Goal: Find specific page/section: Find specific page/section

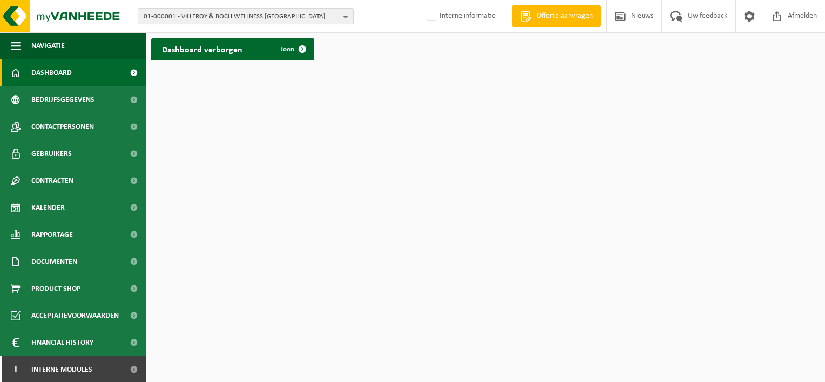
click at [218, 21] on span "01-000001 - VILLEROY & BOCH WELLNESS NV" at bounding box center [242, 17] width 196 height 16
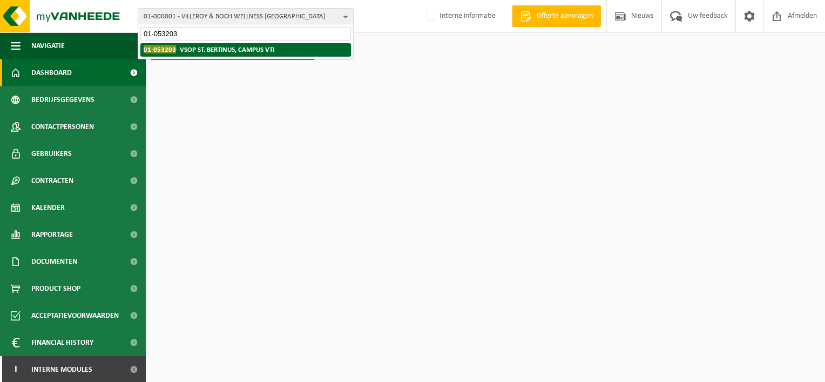
type input "01-053203"
click at [199, 45] on strong "01-053203 - VSOP ST.-BERTINUS, CAMPUS VTI" at bounding box center [209, 49] width 131 height 8
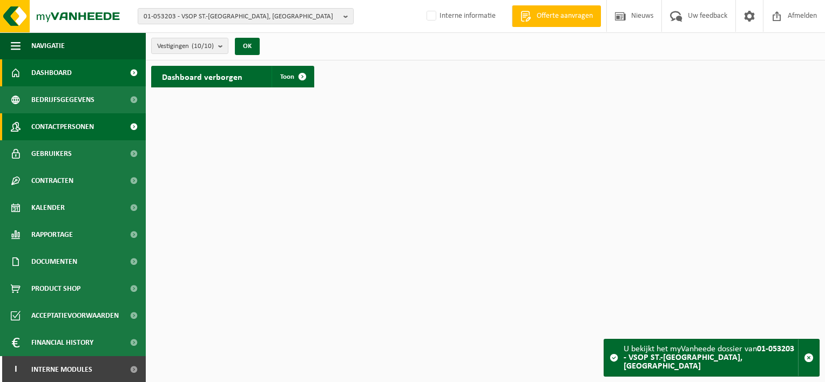
click at [69, 124] on span "Contactpersonen" at bounding box center [62, 126] width 63 height 27
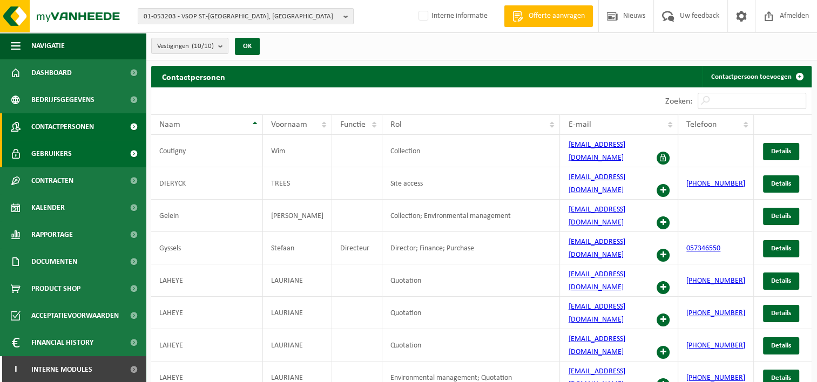
click at [60, 151] on span "Gebruikers" at bounding box center [51, 153] width 41 height 27
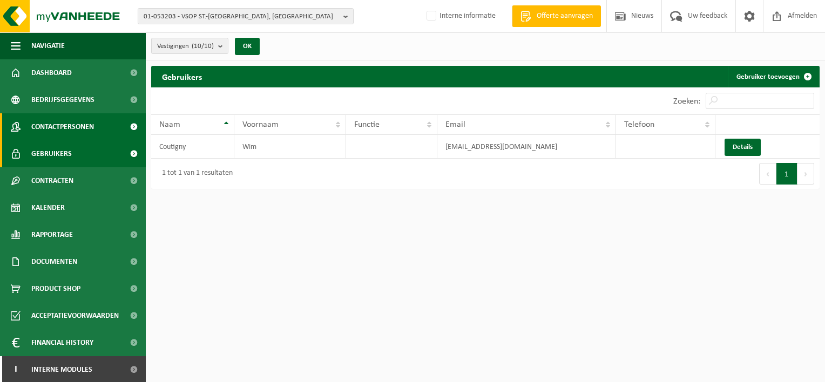
click at [63, 130] on span "Contactpersonen" at bounding box center [62, 126] width 63 height 27
